Goal: Task Accomplishment & Management: Manage account settings

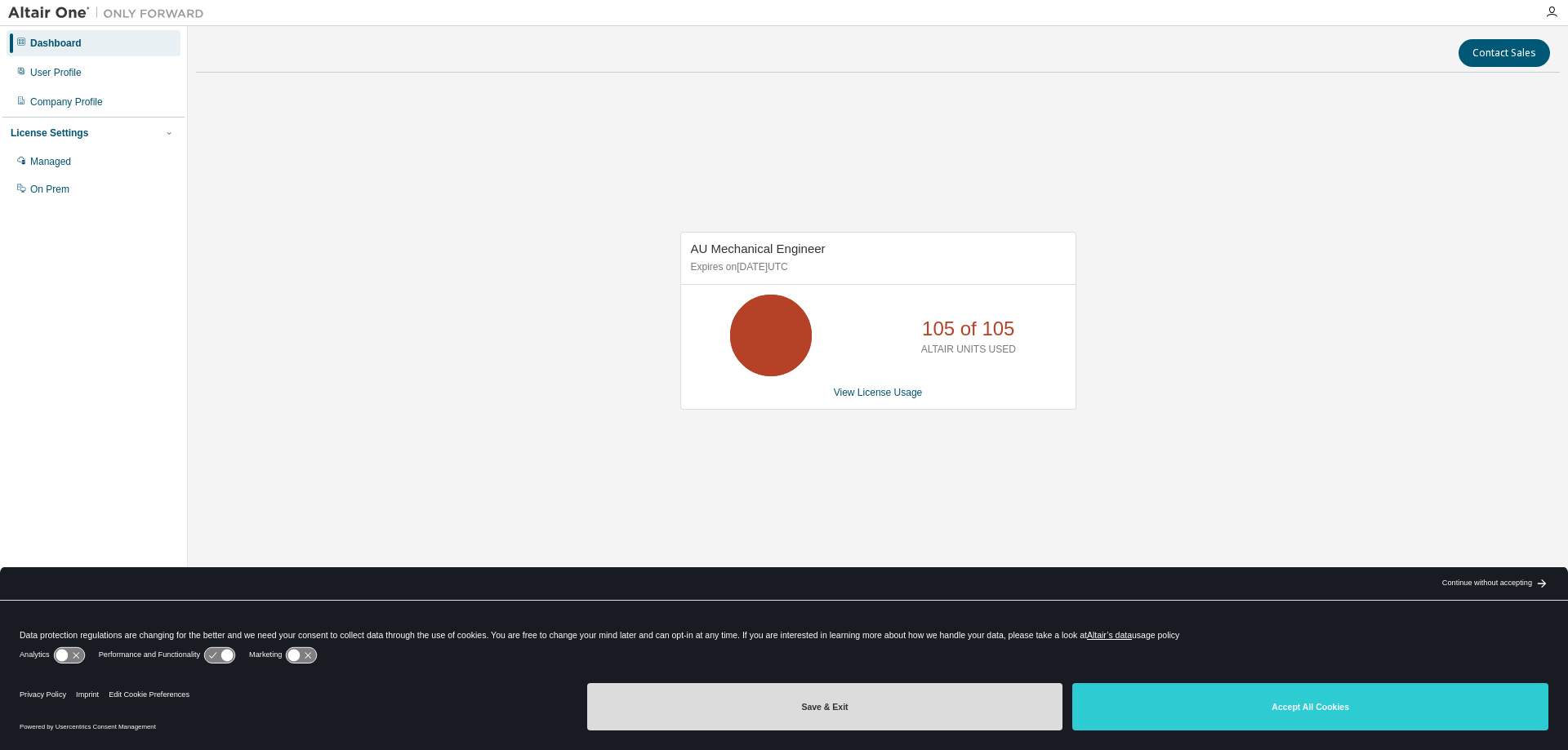
click at [890, 705] on button "Save & Exit" at bounding box center [826, 706] width 476 height 47
